Goal: Transaction & Acquisition: Download file/media

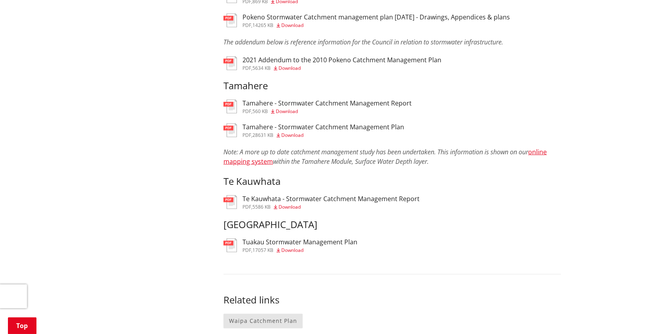
scroll to position [687, 0]
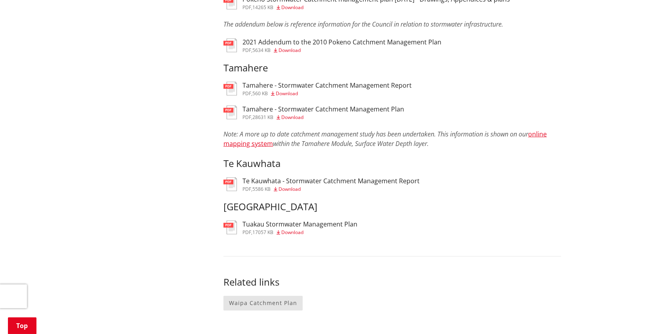
click at [295, 230] on span "Download" at bounding box center [292, 232] width 22 height 7
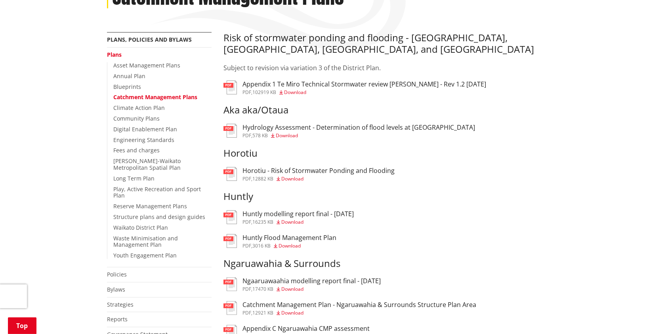
scroll to position [105, 0]
